Goal: Transaction & Acquisition: Book appointment/travel/reservation

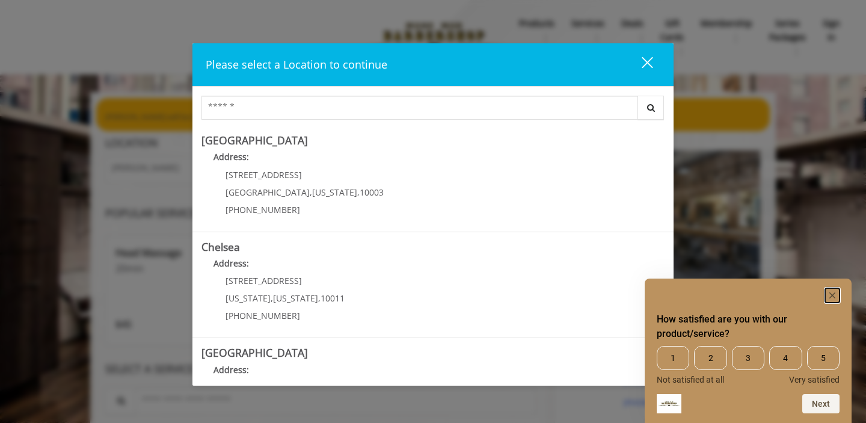
click at [831, 292] on rect "Hide survey" at bounding box center [832, 295] width 14 height 14
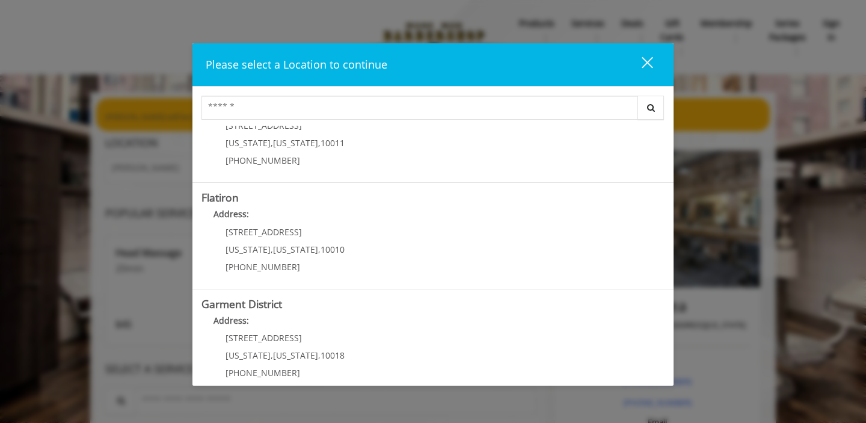
scroll to position [265, 0]
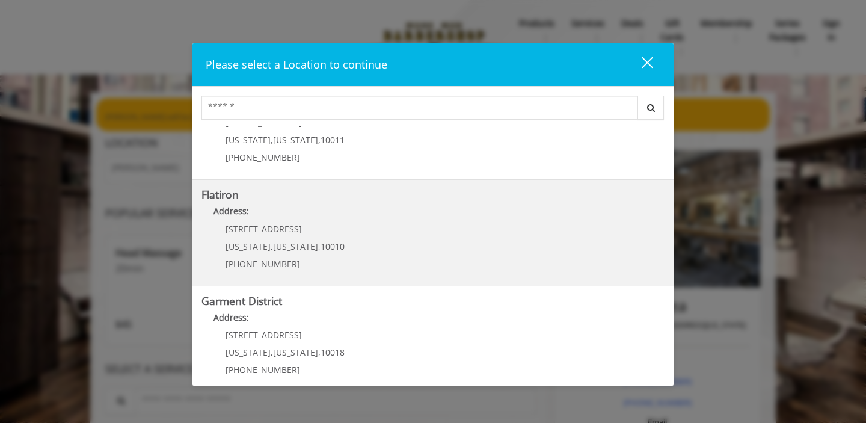
click at [358, 231] on "Flatiron Address: [STREET_ADDRESS][US_STATE][US_STATE] (917) 475-1765" at bounding box center [432, 233] width 463 height 88
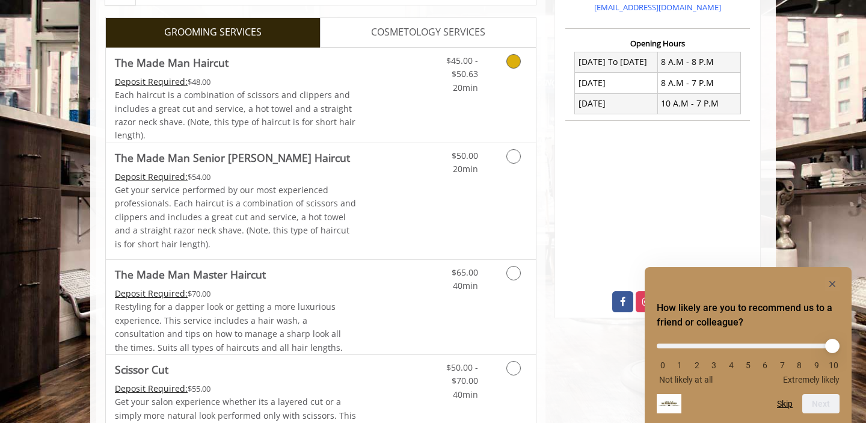
scroll to position [329, 0]
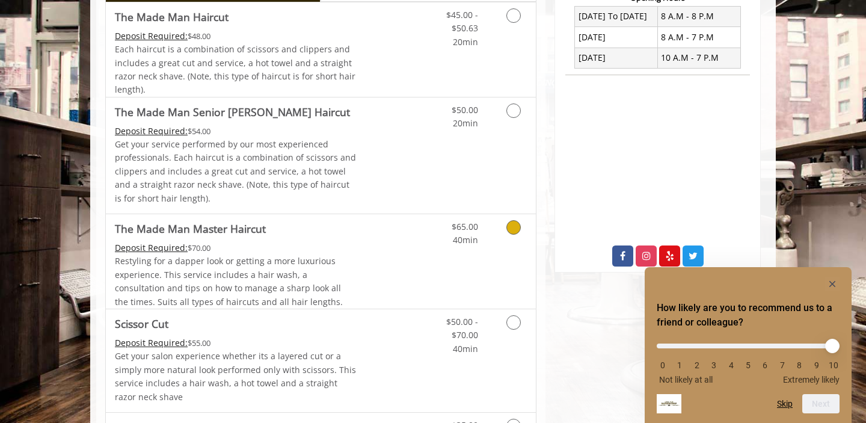
click at [514, 228] on icon "Grooming services" at bounding box center [513, 227] width 14 height 14
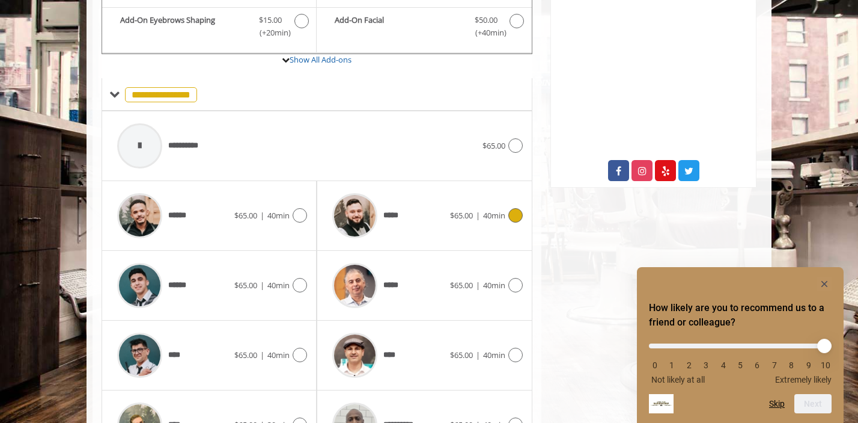
scroll to position [563, 0]
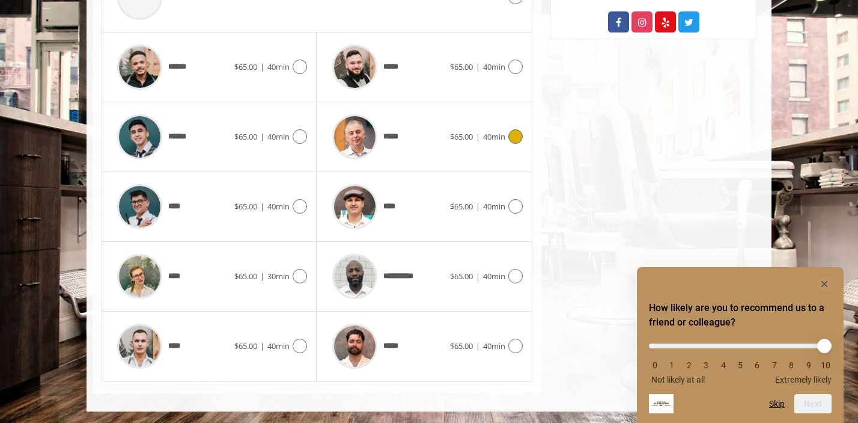
click at [516, 138] on icon at bounding box center [516, 136] width 14 height 14
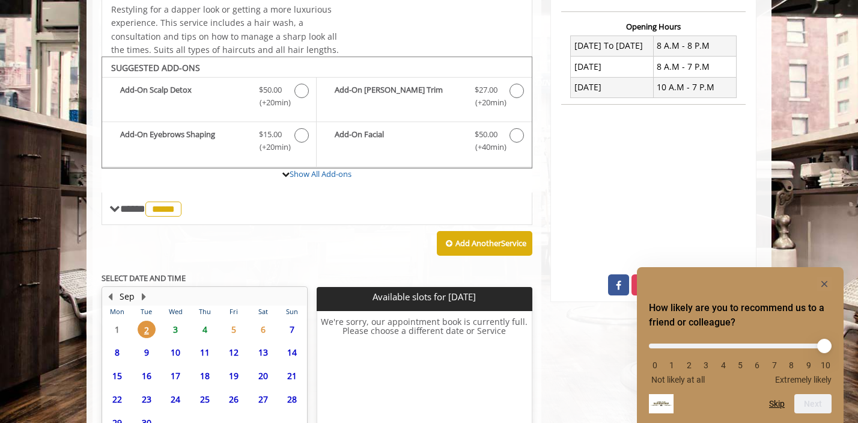
scroll to position [410, 0]
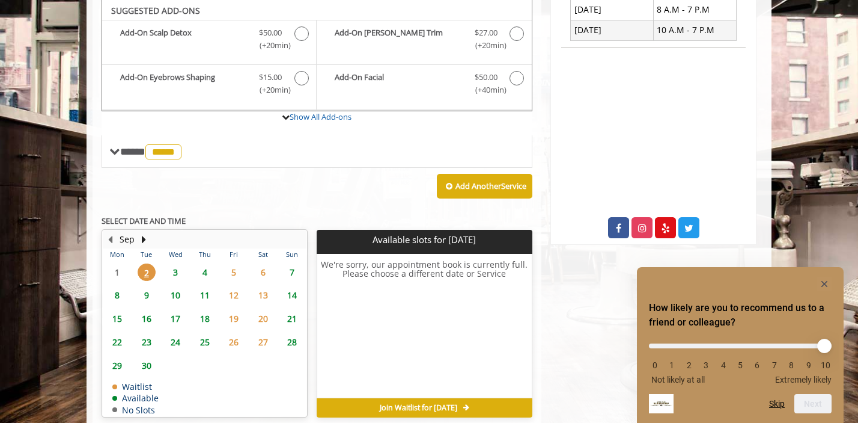
click at [173, 269] on span "3" at bounding box center [176, 271] width 18 height 17
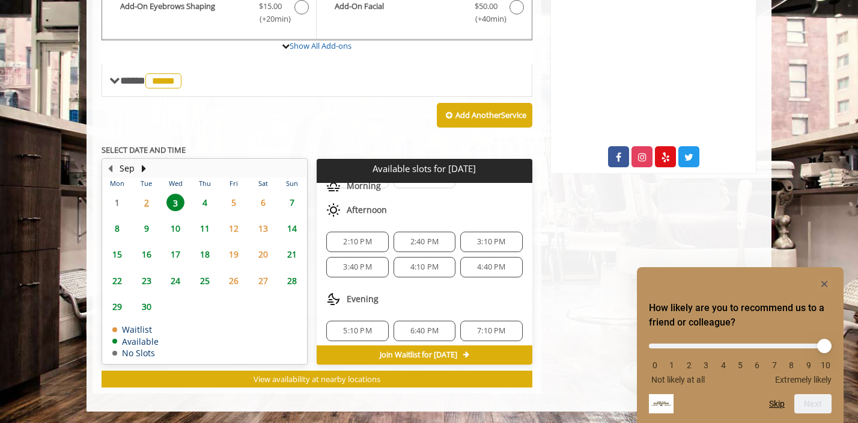
scroll to position [79, 0]
click at [204, 205] on span "4" at bounding box center [205, 202] width 18 height 17
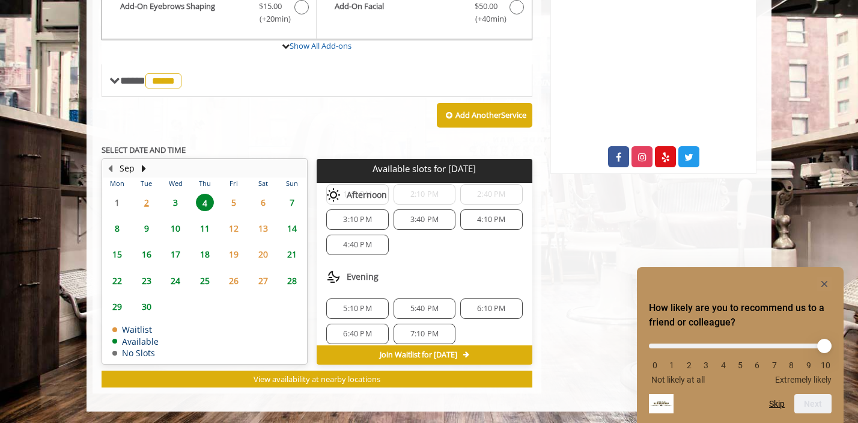
scroll to position [155, 0]
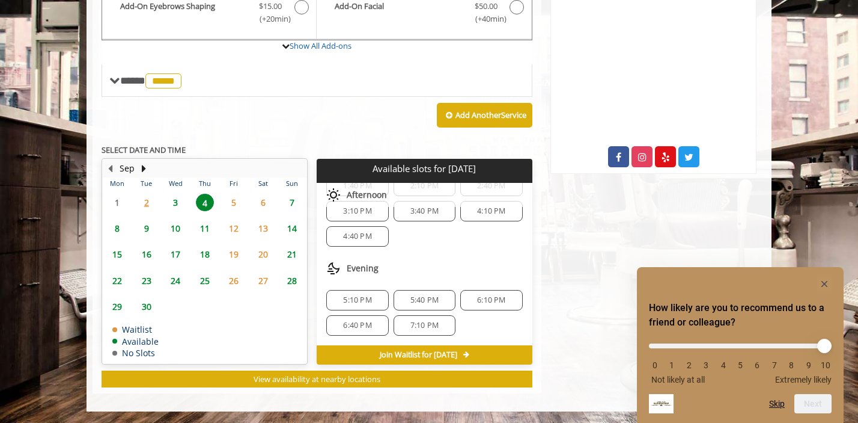
click at [180, 203] on span "3" at bounding box center [176, 202] width 18 height 17
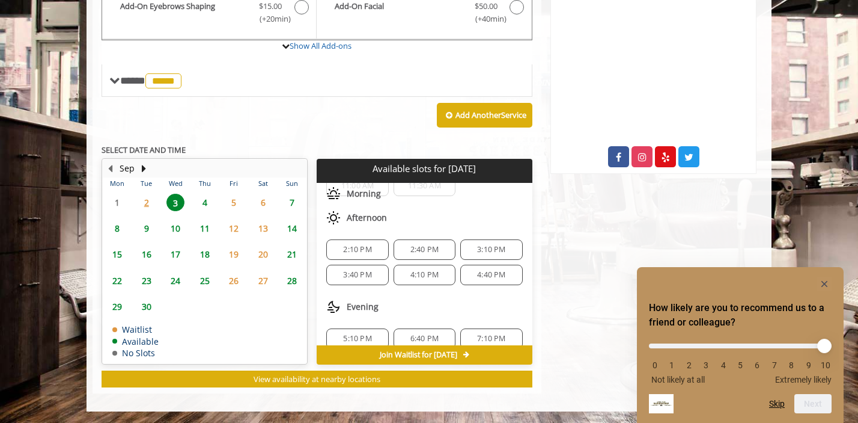
scroll to position [79, 0]
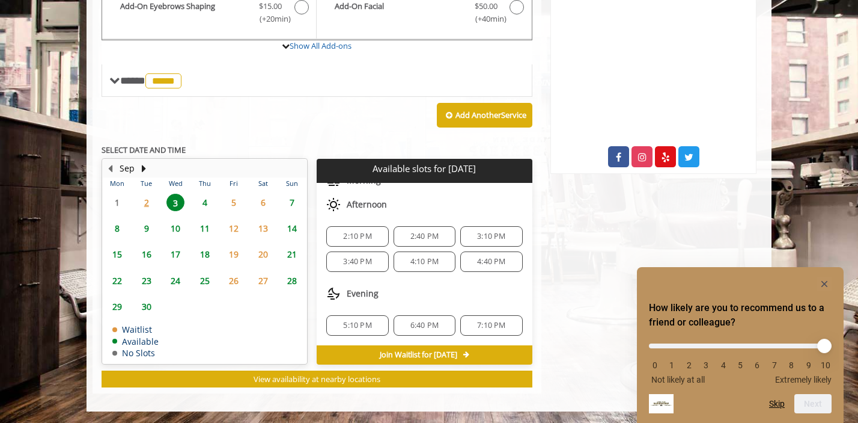
click at [412, 319] on div "6:40 PM" at bounding box center [425, 325] width 62 height 20
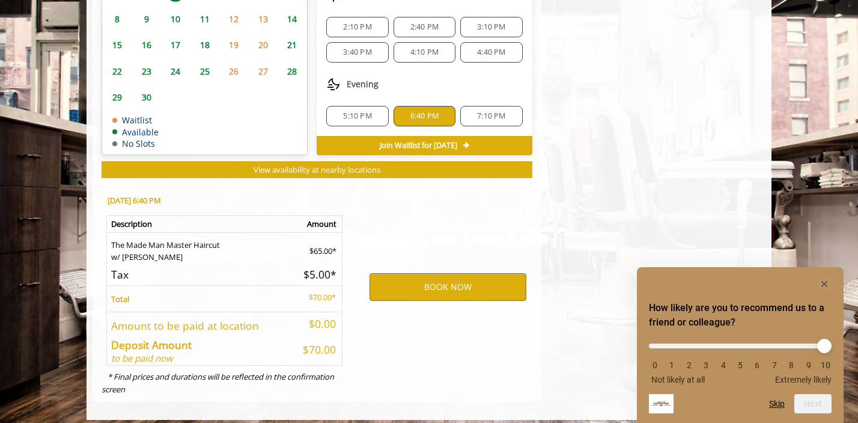
scroll to position [646, 0]
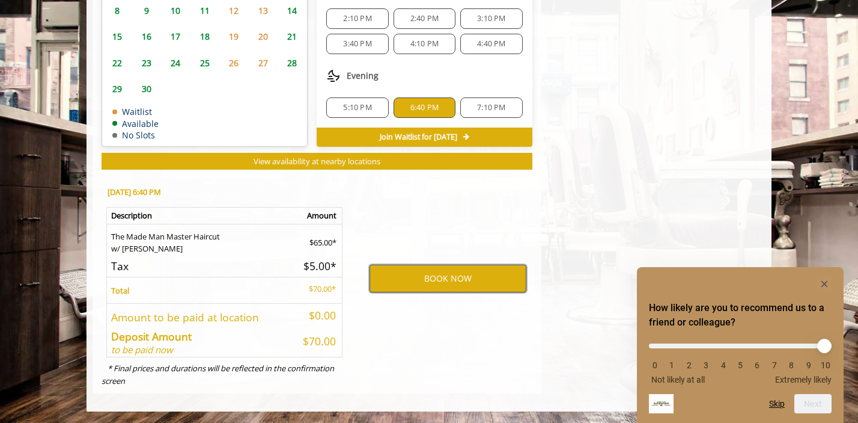
click at [443, 279] on button "BOOK NOW" at bounding box center [448, 279] width 157 height 28
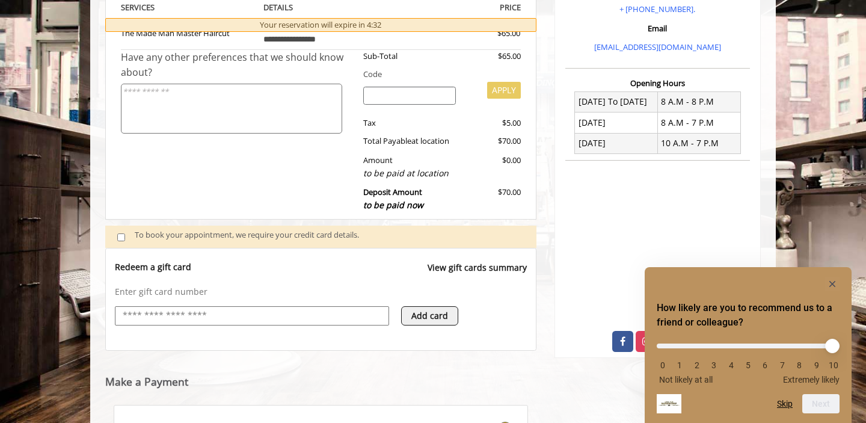
scroll to position [479, 0]
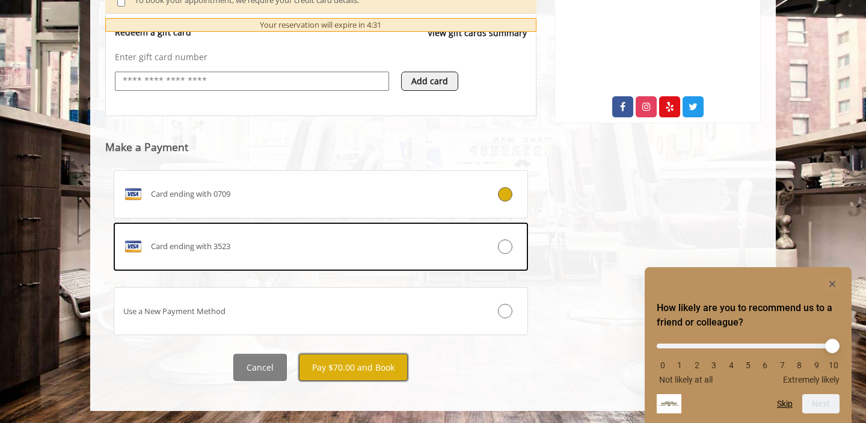
click at [333, 366] on button "Pay $70.00 and Book" at bounding box center [353, 366] width 109 height 27
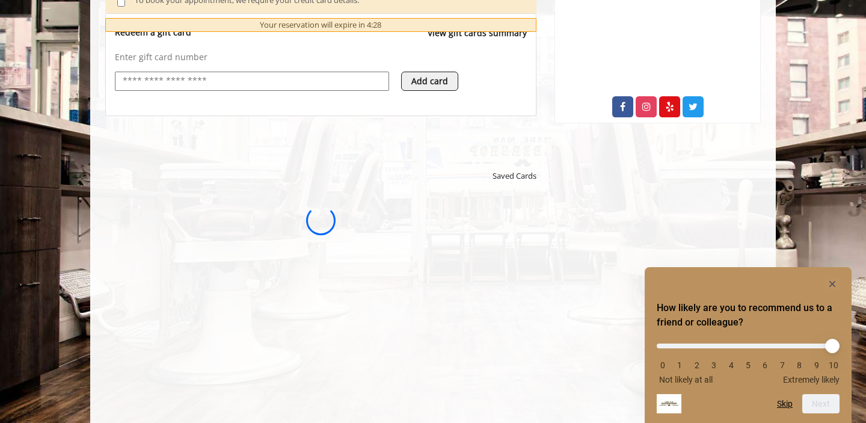
scroll to position [0, 0]
click at [836, 283] on rect "Hide survey" at bounding box center [832, 284] width 14 height 14
